Goal: Task Accomplishment & Management: Manage account settings

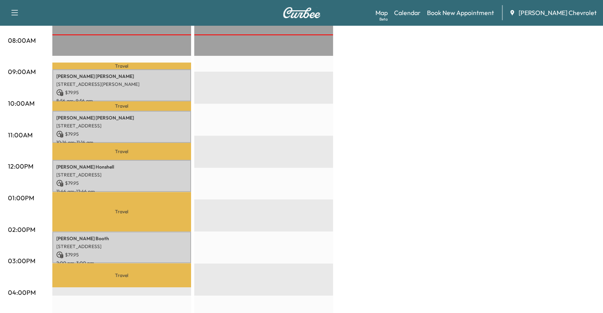
scroll to position [209, 0]
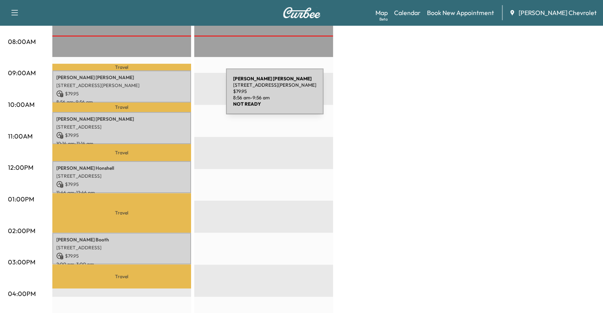
click at [166, 95] on p "$ 79.95" at bounding box center [121, 93] width 131 height 7
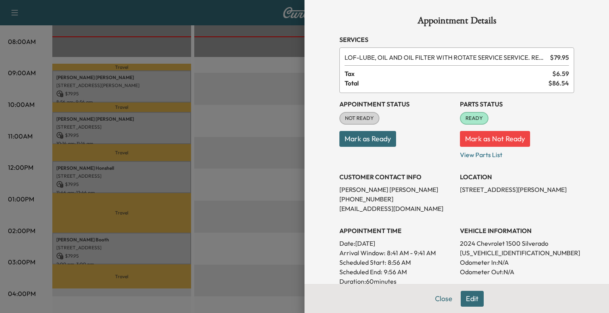
click at [357, 142] on button "Mark as Ready" at bounding box center [367, 139] width 57 height 16
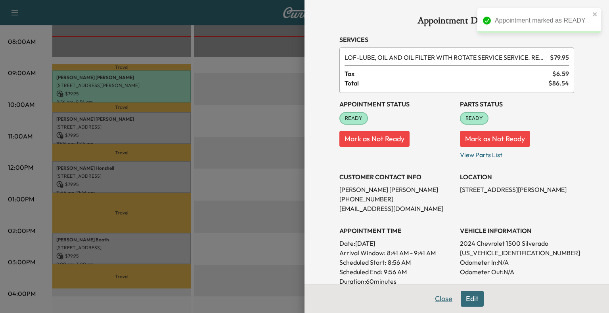
click at [437, 300] on button "Close" at bounding box center [444, 299] width 28 height 16
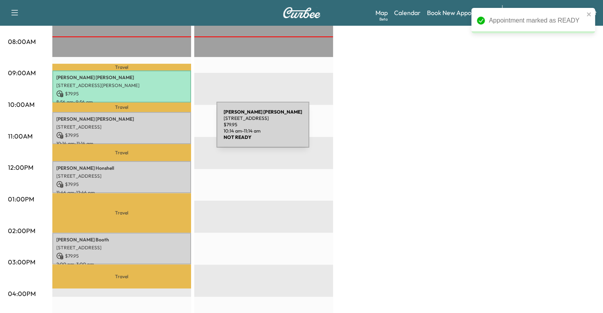
click at [157, 132] on p "$ 79.95" at bounding box center [121, 135] width 131 height 7
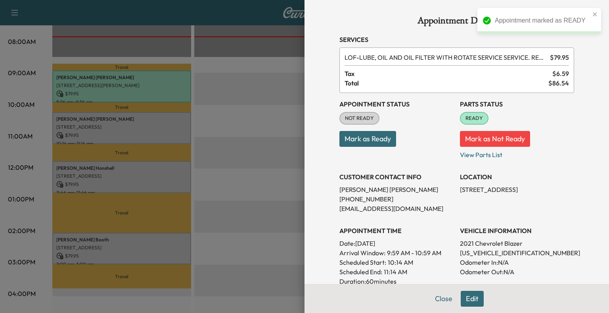
click at [384, 138] on button "Mark as Ready" at bounding box center [367, 139] width 57 height 16
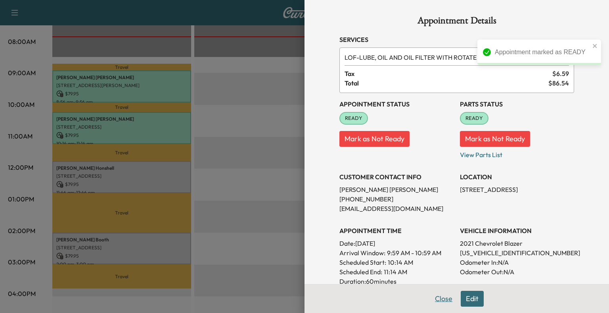
click at [438, 302] on button "Close" at bounding box center [444, 299] width 28 height 16
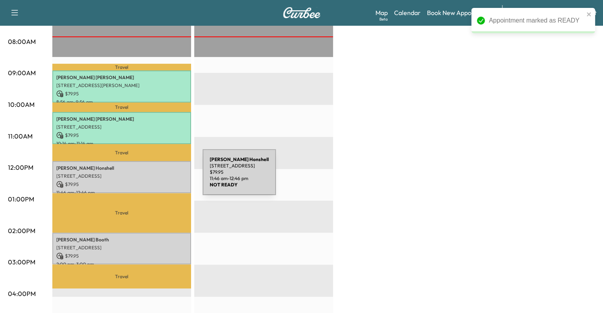
click at [143, 176] on p "[STREET_ADDRESS]" at bounding box center [121, 176] width 131 height 6
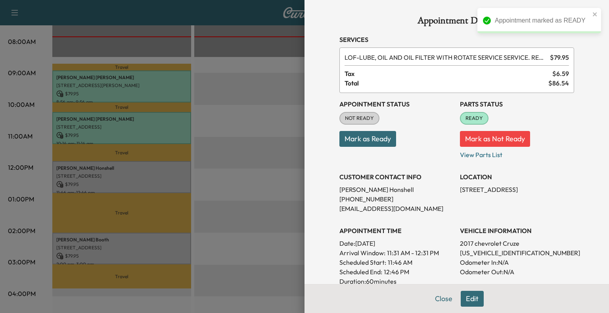
click at [366, 137] on button "Mark as Ready" at bounding box center [367, 139] width 57 height 16
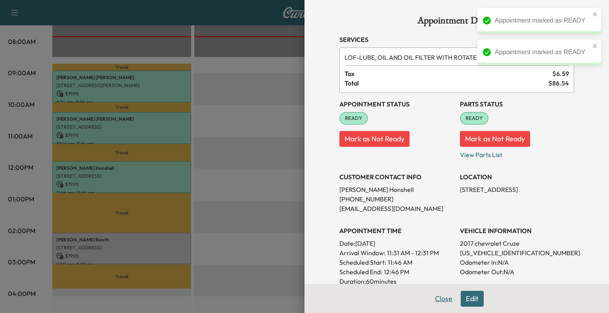
click at [431, 307] on button "Close" at bounding box center [444, 299] width 28 height 16
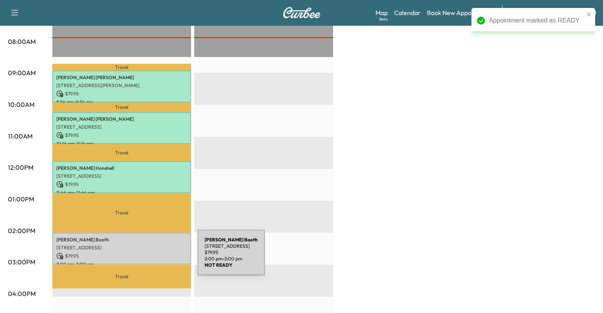
click at [138, 255] on p "$ 79.95" at bounding box center [121, 256] width 131 height 7
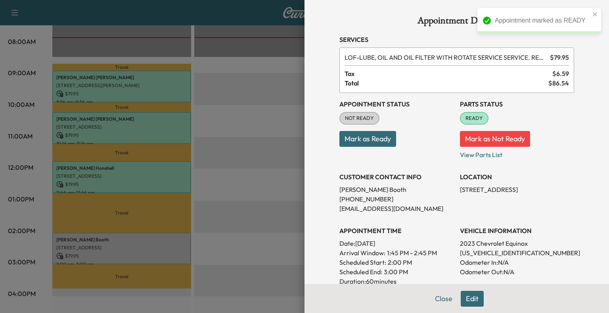
click at [384, 149] on div "Appointment Status NOT READY Mark as Ready" at bounding box center [396, 126] width 114 height 67
click at [375, 139] on button "Mark as Ready" at bounding box center [367, 139] width 57 height 16
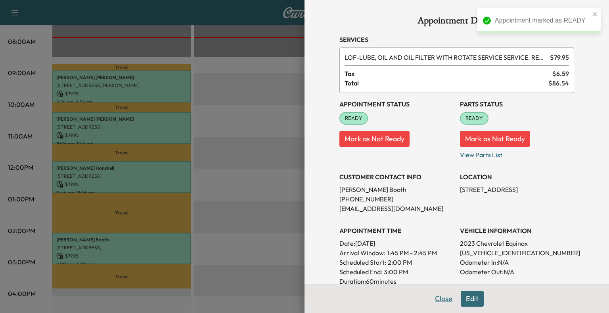
click at [445, 305] on button "Close" at bounding box center [444, 299] width 28 height 16
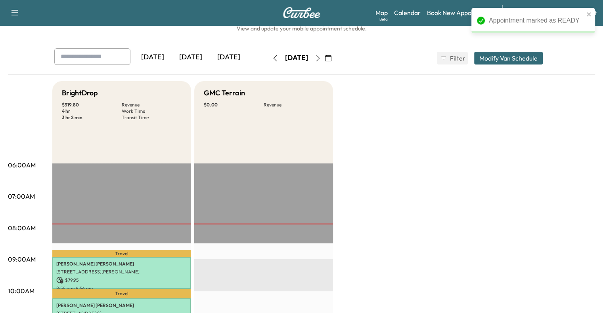
scroll to position [0, 0]
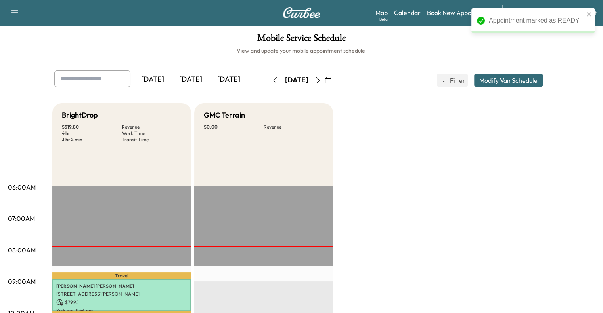
click at [321, 82] on icon "button" at bounding box center [318, 80] width 6 height 6
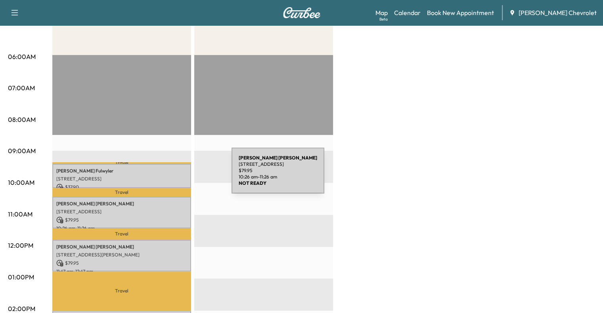
scroll to position [130, 0]
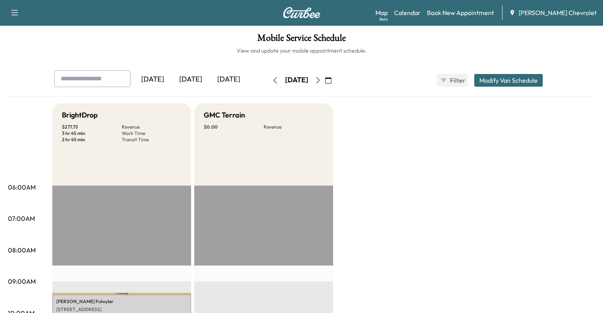
click at [325, 85] on button "button" at bounding box center [317, 80] width 13 height 13
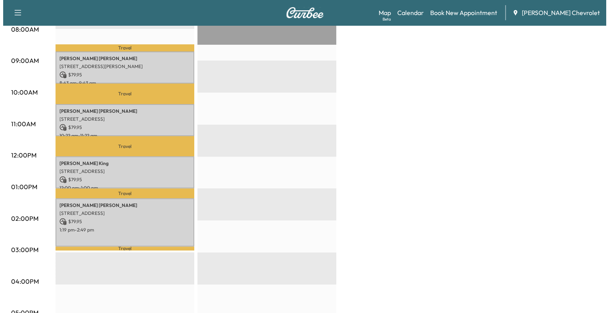
scroll to position [220, 0]
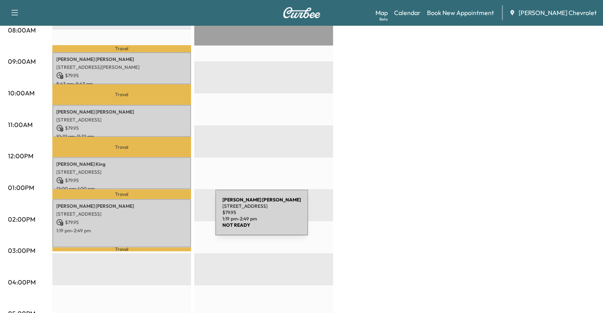
click at [156, 219] on p "$ 79.95" at bounding box center [121, 222] width 131 height 7
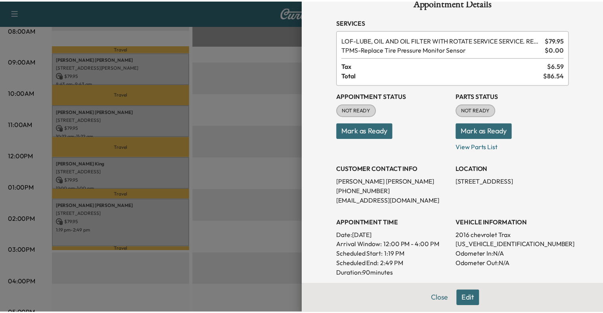
scroll to position [0, 0]
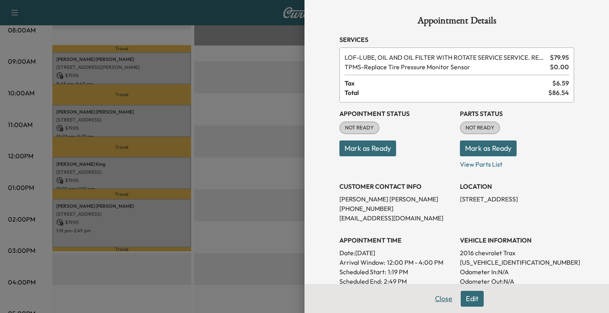
click at [445, 300] on button "Close" at bounding box center [444, 299] width 28 height 16
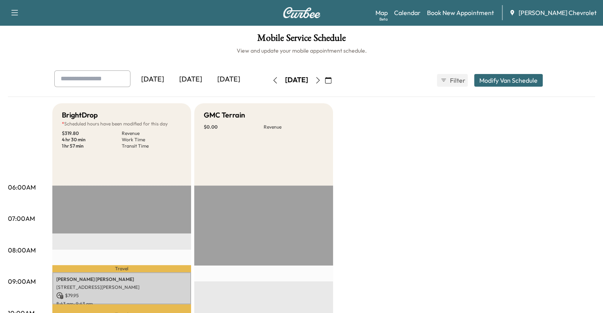
click at [321, 82] on icon "button" at bounding box center [318, 80] width 6 height 6
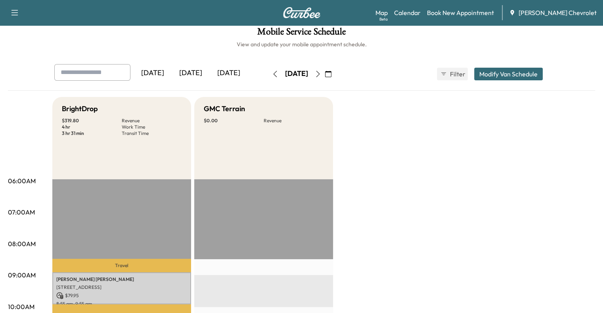
scroll to position [6, 0]
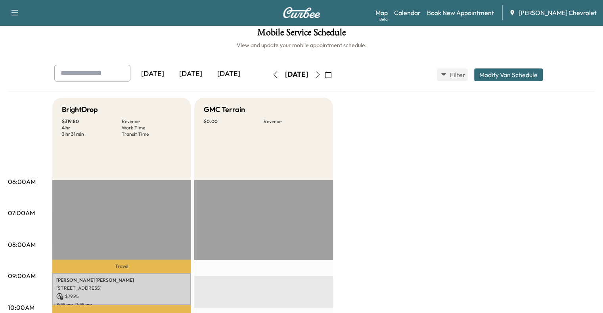
click at [272, 77] on icon "button" at bounding box center [275, 75] width 6 height 6
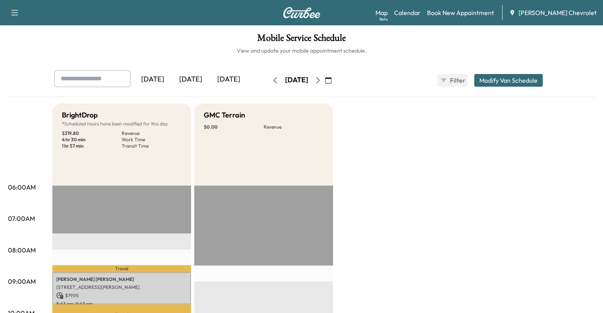
click at [268, 77] on button "button" at bounding box center [274, 80] width 13 height 13
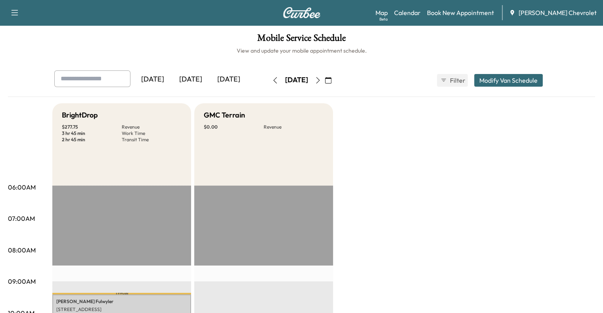
click at [268, 80] on button "button" at bounding box center [274, 80] width 13 height 13
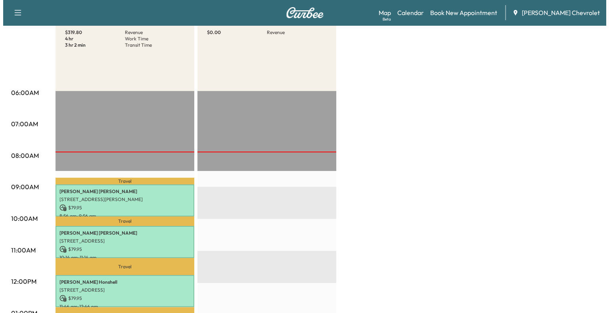
scroll to position [97, 0]
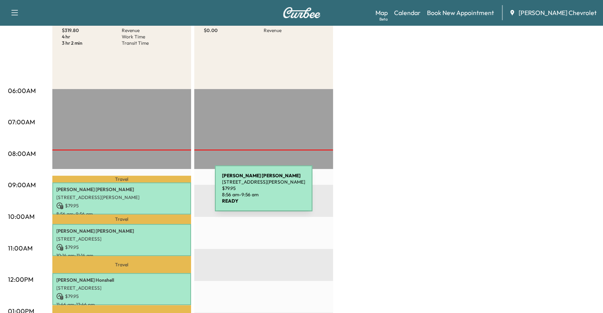
click at [155, 195] on p "[STREET_ADDRESS][PERSON_NAME]" at bounding box center [121, 198] width 131 height 6
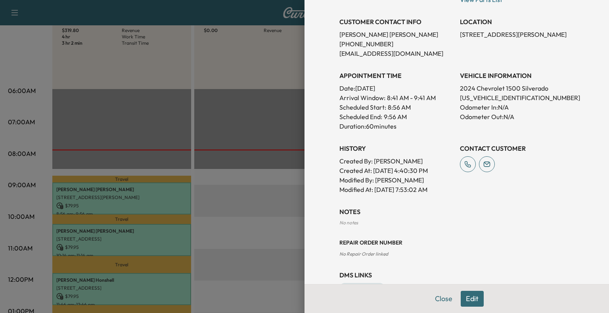
scroll to position [181, 0]
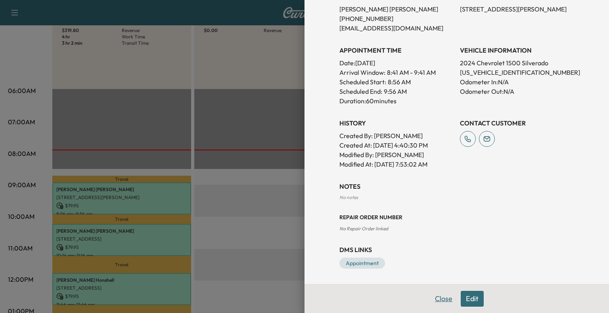
click at [436, 304] on button "Close" at bounding box center [444, 299] width 28 height 16
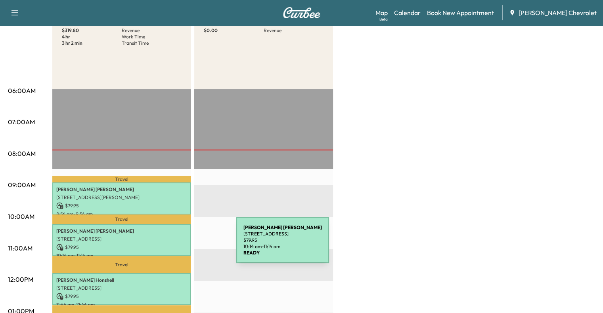
click at [176, 244] on p "$ 79.95" at bounding box center [121, 247] width 131 height 7
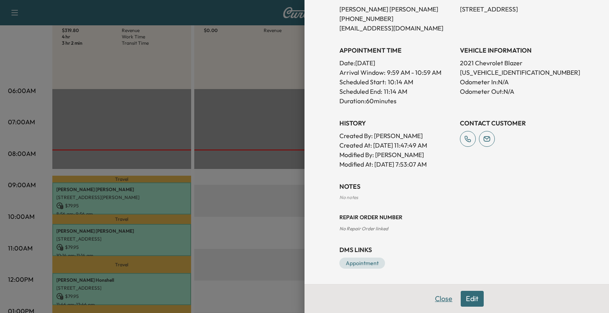
click at [437, 303] on button "Close" at bounding box center [444, 299] width 28 height 16
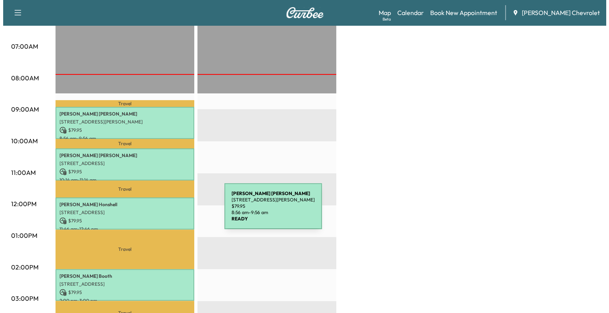
scroll to position [174, 0]
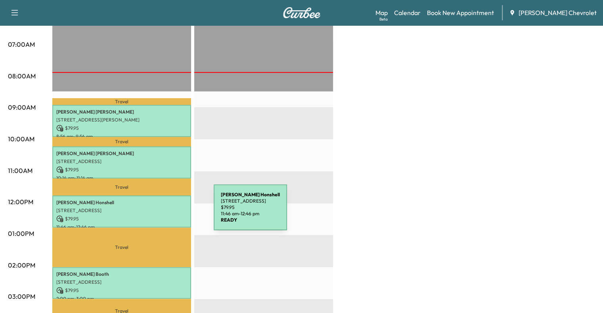
click at [153, 212] on div "[PERSON_NAME] [STREET_ADDRESS] $ 79.95 11:46 am - 12:46 pm" at bounding box center [121, 212] width 139 height 32
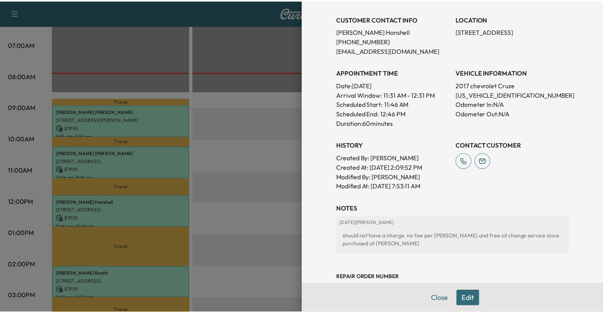
scroll to position [219, 0]
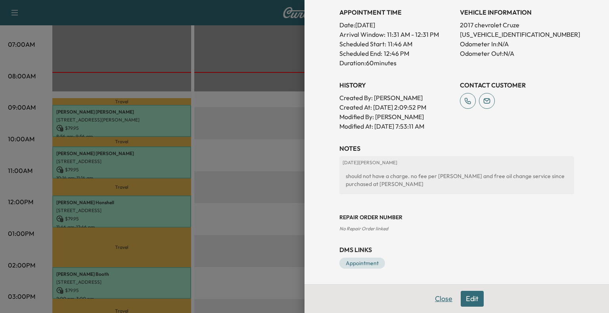
click at [436, 304] on button "Close" at bounding box center [444, 299] width 28 height 16
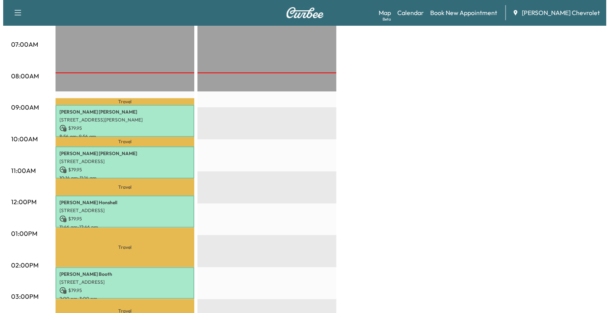
scroll to position [244, 0]
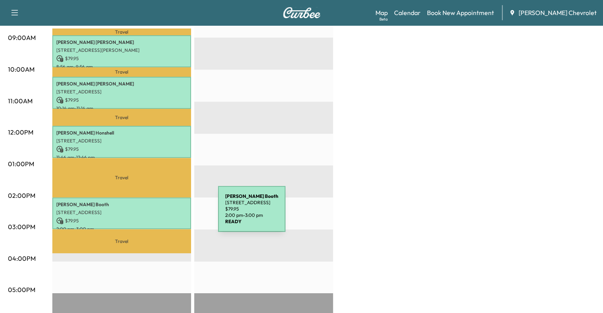
click at [158, 218] on p "$ 79.95" at bounding box center [121, 221] width 131 height 7
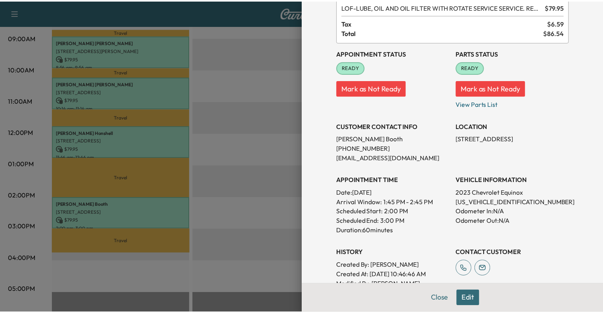
scroll to position [0, 0]
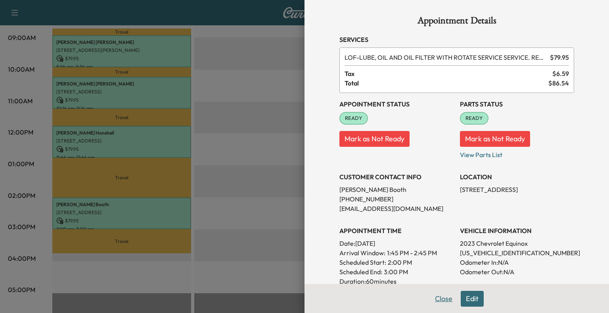
click at [435, 299] on button "Close" at bounding box center [444, 299] width 28 height 16
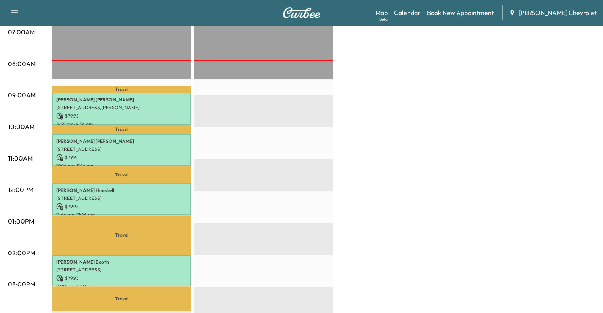
scroll to position [186, 0]
